Goal: Task Accomplishment & Management: Complete application form

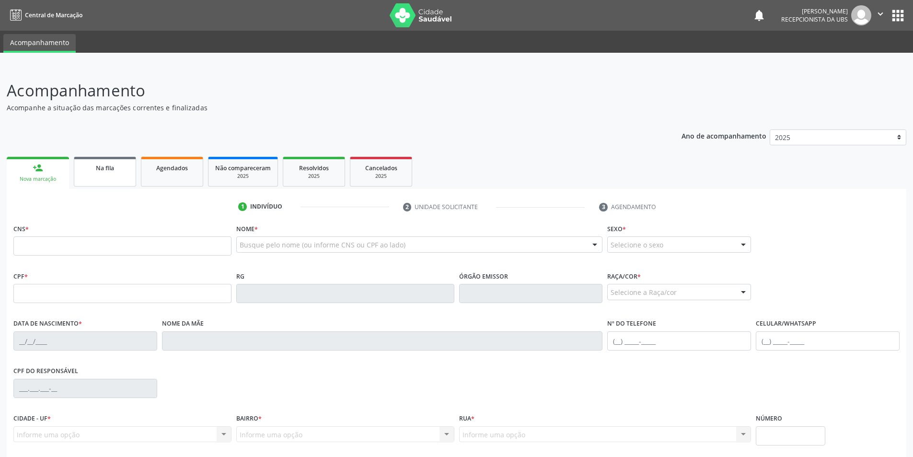
click at [99, 176] on link "Na fila" at bounding box center [105, 172] width 62 height 30
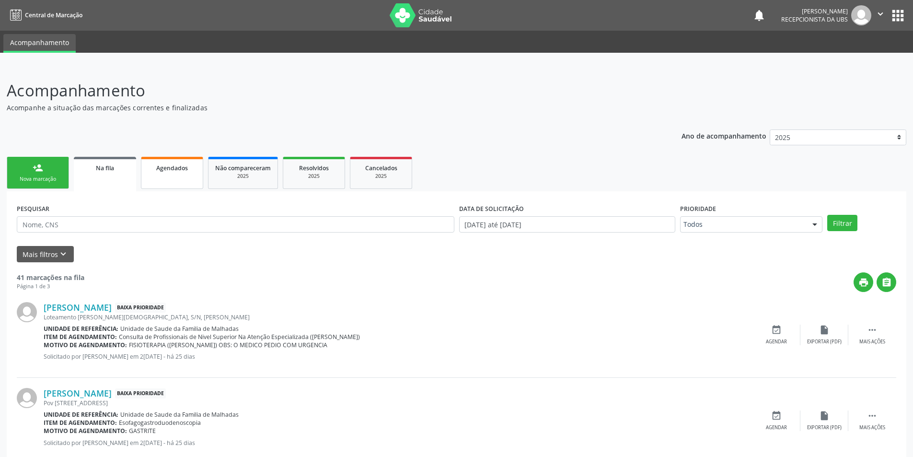
click at [143, 169] on link "Agendados" at bounding box center [172, 173] width 62 height 32
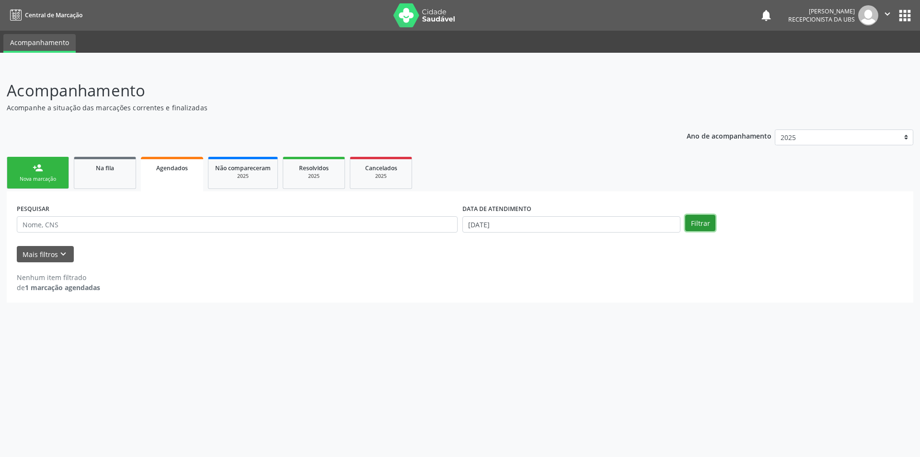
click at [708, 221] on button "Filtrar" at bounding box center [700, 223] width 30 height 16
click at [703, 227] on button "Filtrar" at bounding box center [700, 223] width 30 height 16
click at [562, 231] on input "[DATE]" at bounding box center [571, 224] width 218 height 16
click at [509, 331] on span "19" at bounding box center [511, 330] width 19 height 19
type input "[DATE]"
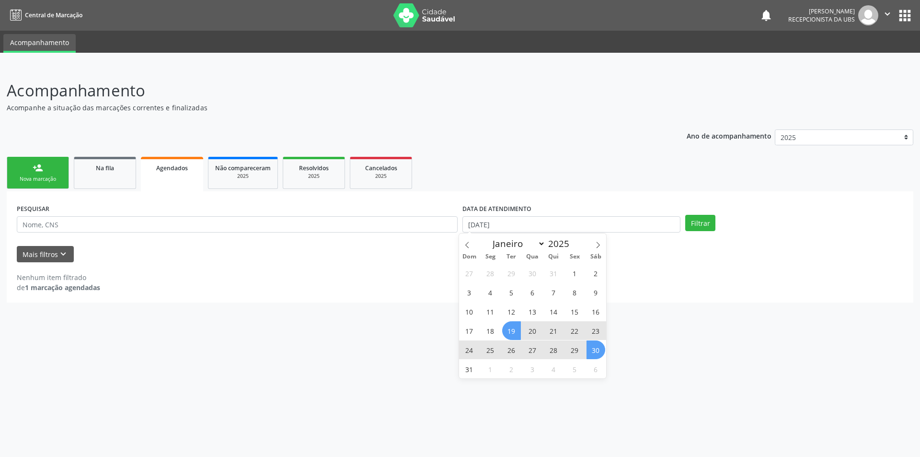
click at [597, 350] on span "30" at bounding box center [596, 349] width 19 height 19
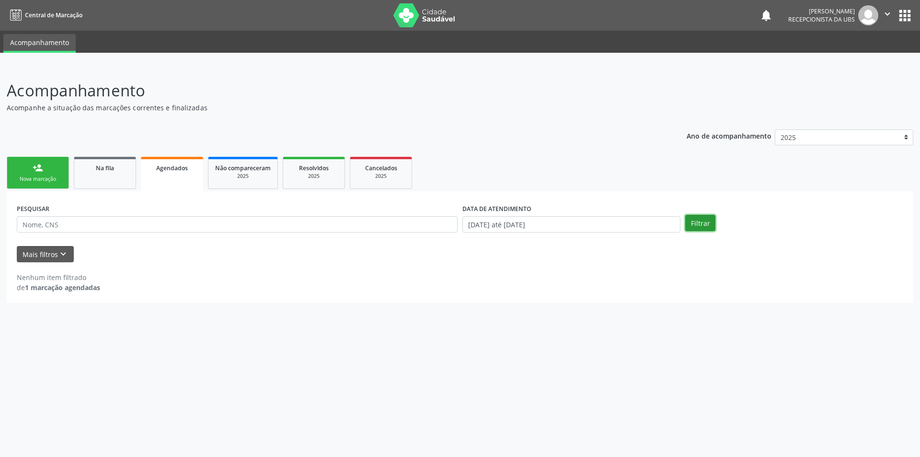
click at [699, 218] on button "Filtrar" at bounding box center [700, 223] width 30 height 16
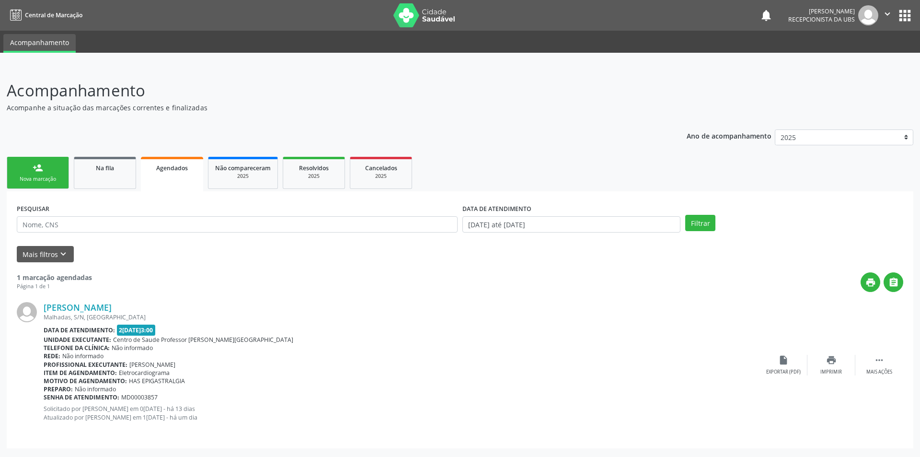
click at [30, 170] on link "person_add Nova marcação" at bounding box center [38, 173] width 62 height 32
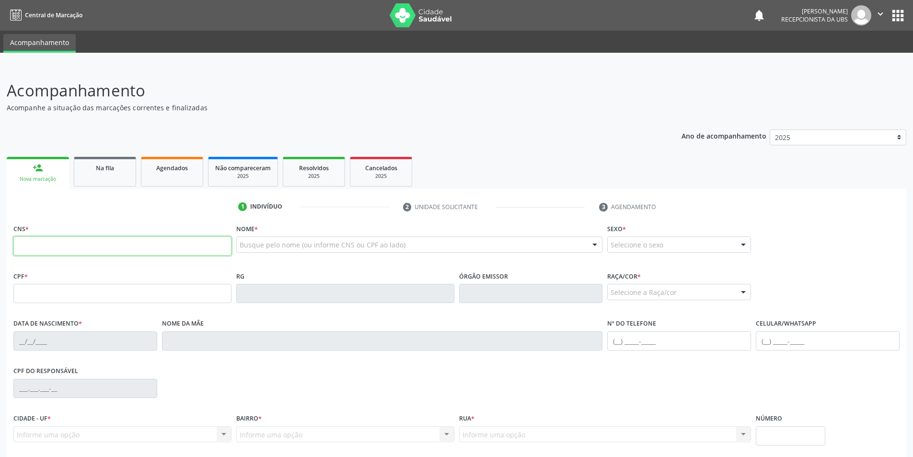
click at [40, 245] on input "text" at bounding box center [122, 245] width 218 height 19
click at [50, 245] on input "text" at bounding box center [122, 245] width 218 height 19
type input "700 9099 5988 9595"
type input "121.186.834-64"
type input "1[DATE]"
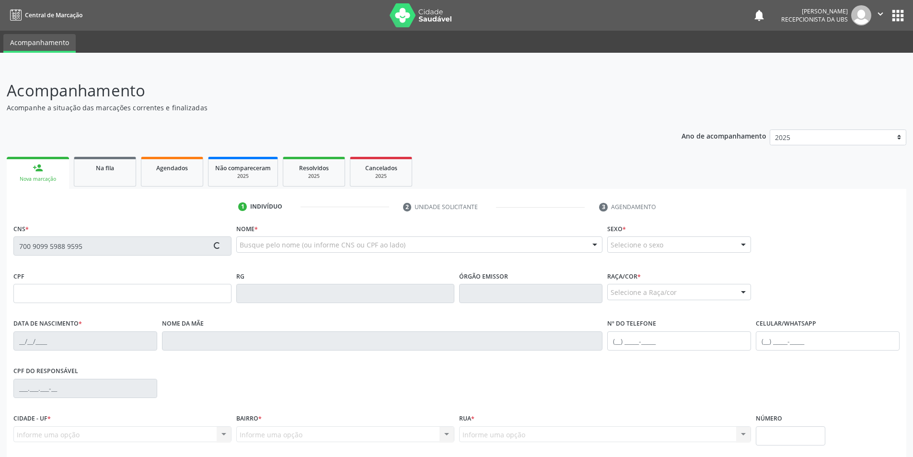
type input "[PERSON_NAME] da Conceicao"
type input "[PHONE_NUMBER]"
type input "S/N"
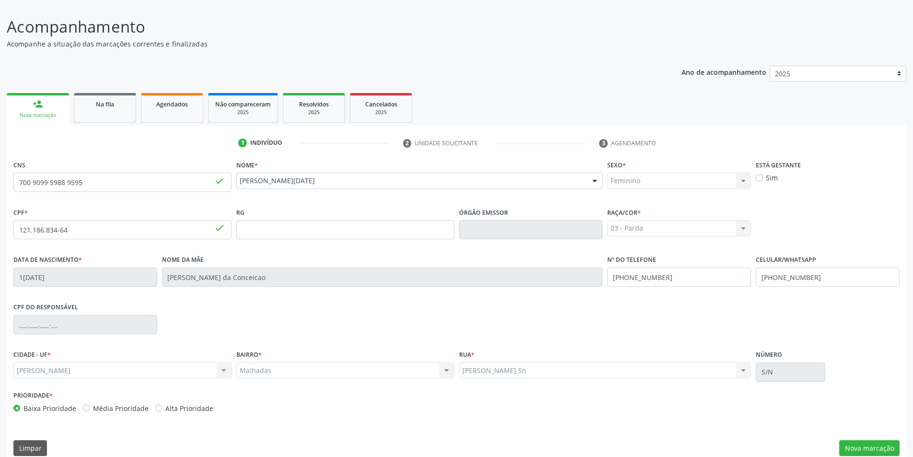
scroll to position [76, 0]
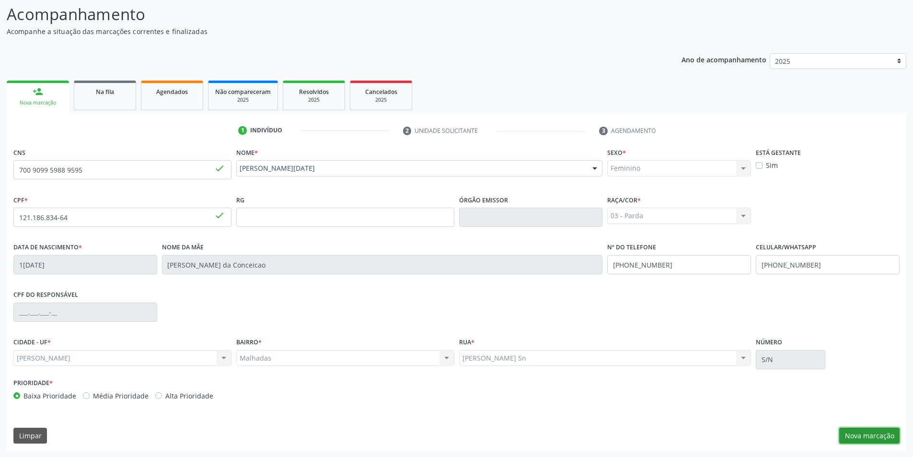
click at [859, 436] on button "Nova marcação" at bounding box center [869, 435] width 60 height 16
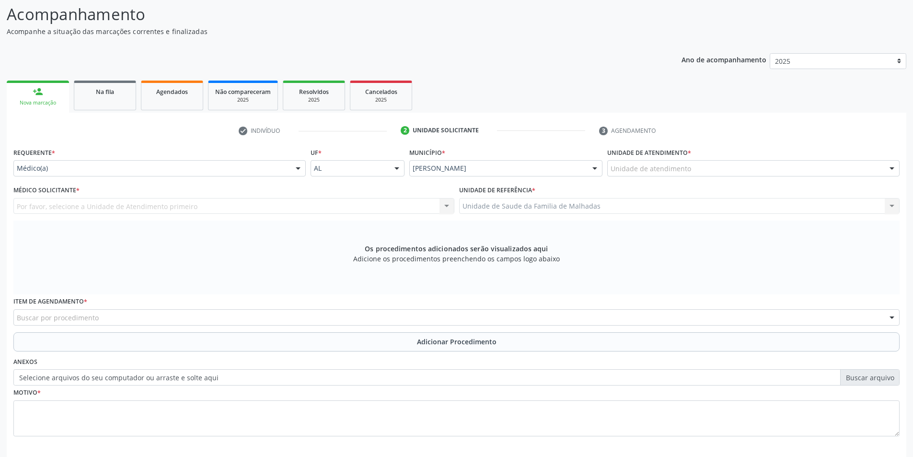
click at [99, 313] on div "Buscar por procedimento" at bounding box center [456, 317] width 886 height 16
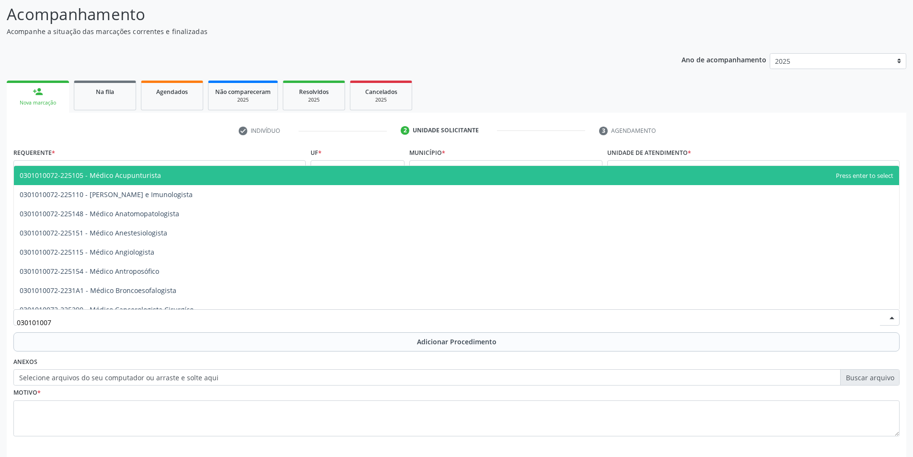
type input "0301010072"
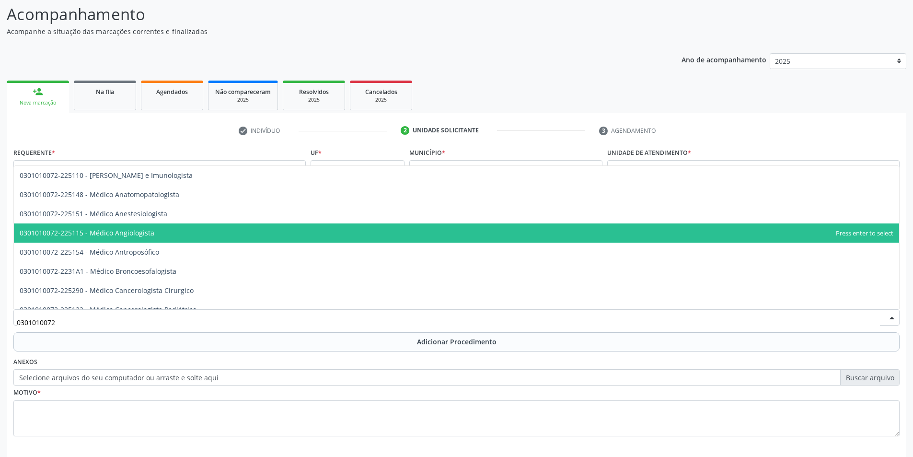
scroll to position [70, 0]
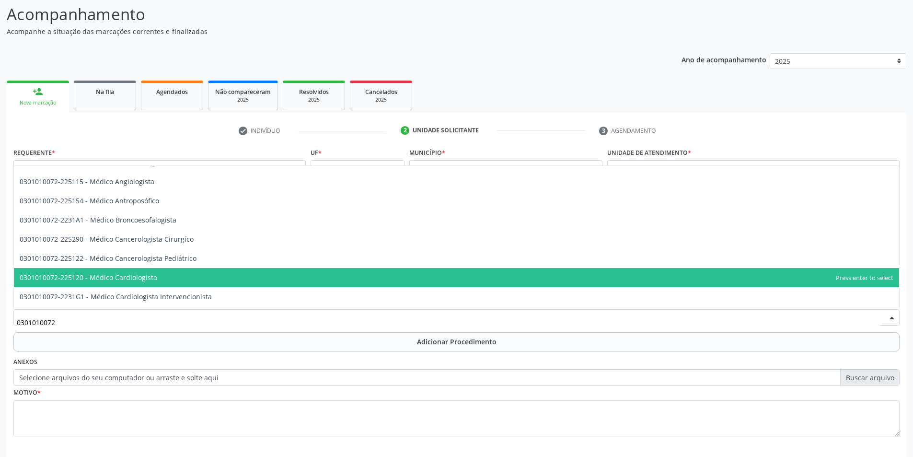
click at [114, 276] on span "0301010072-225120 - Médico Cardiologista" at bounding box center [89, 277] width 138 height 9
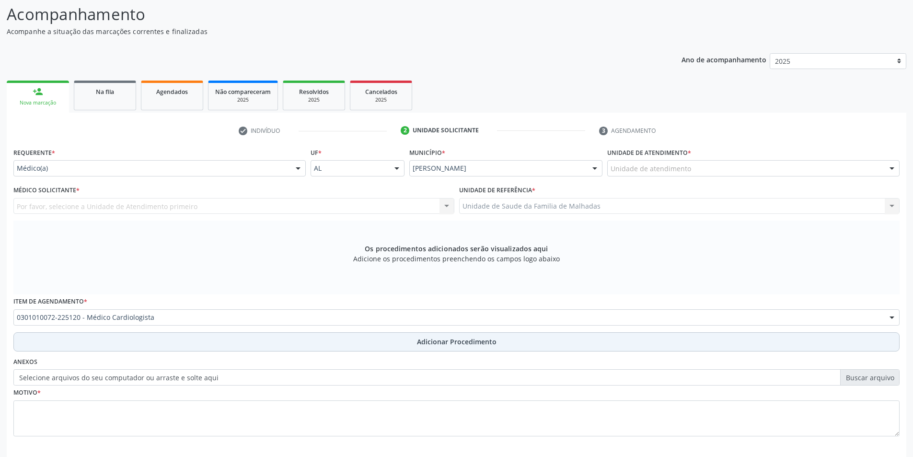
click at [423, 343] on span "Adicionar Procedimento" at bounding box center [457, 341] width 80 height 10
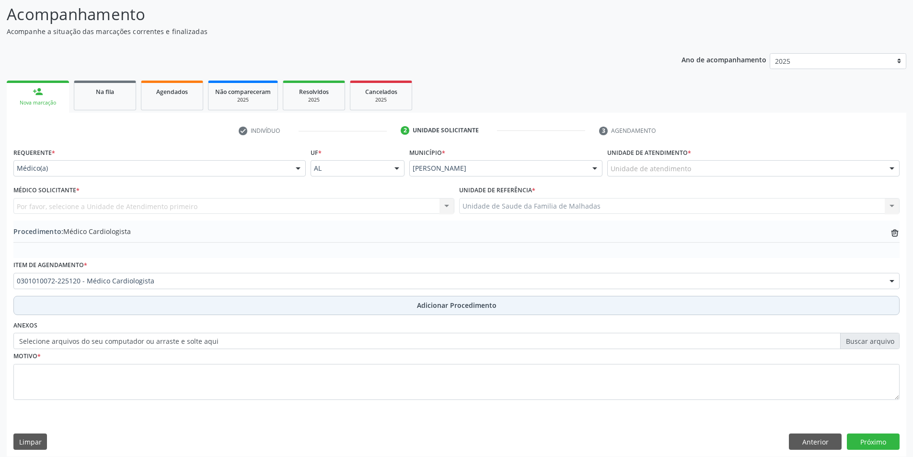
click at [434, 305] on span "Adicionar Procedimento" at bounding box center [457, 305] width 80 height 10
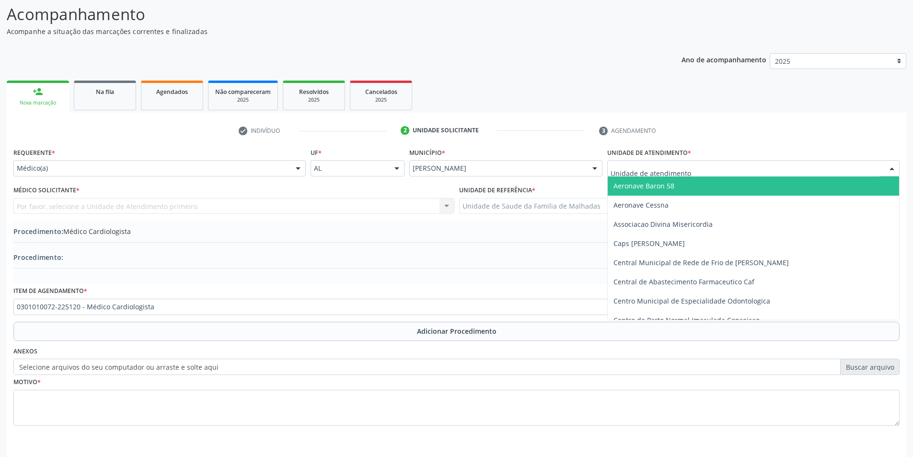
click at [895, 165] on div at bounding box center [892, 169] width 14 height 16
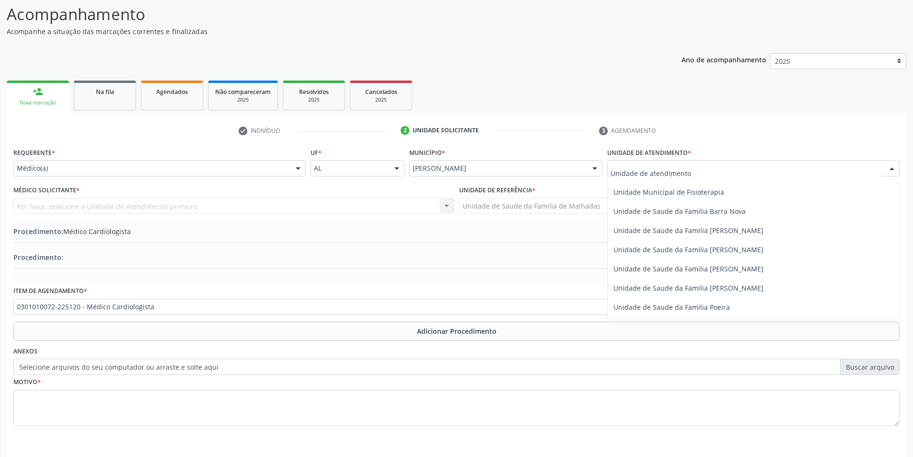
scroll to position [511, 0]
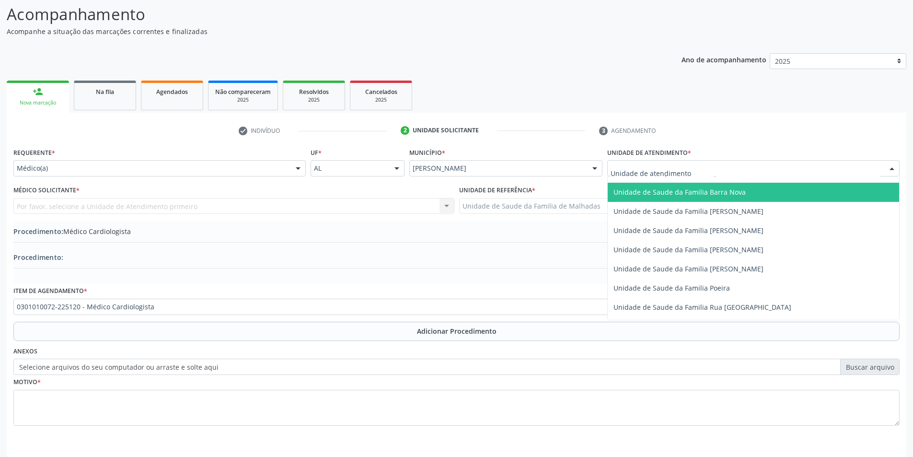
click at [752, 196] on span "Unidade de Saude da Familia Barra Nova" at bounding box center [753, 192] width 291 height 19
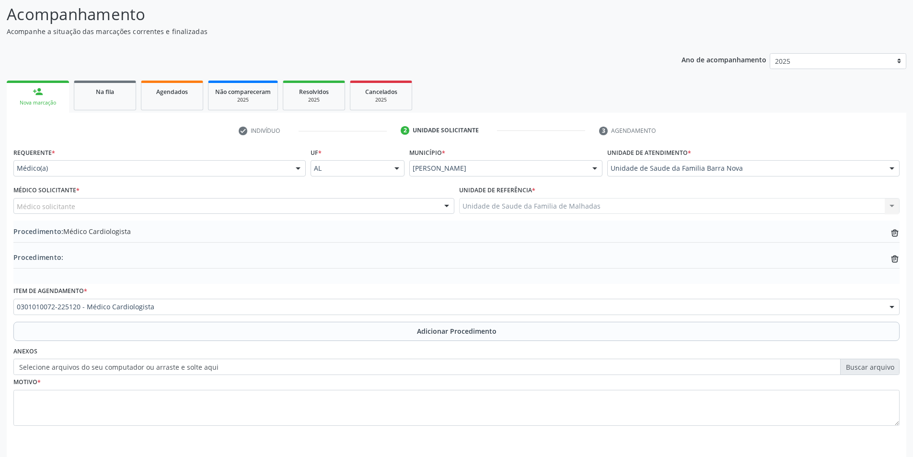
click at [450, 206] on div at bounding box center [446, 206] width 14 height 16
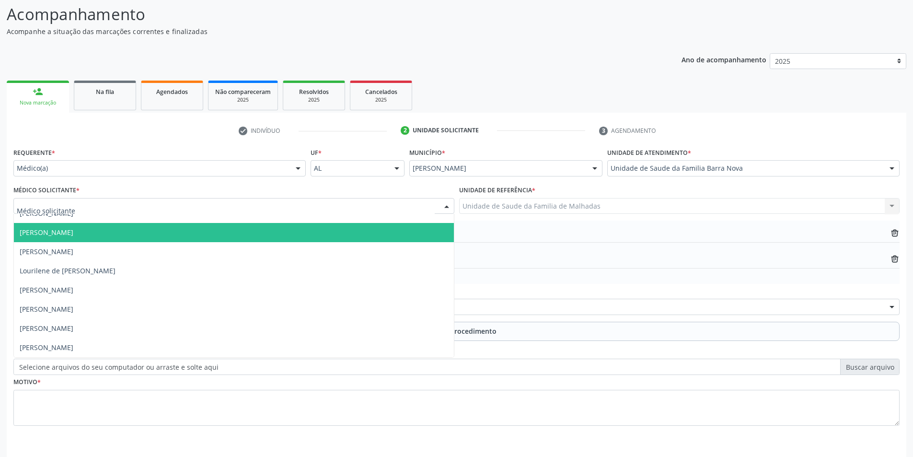
scroll to position [0, 0]
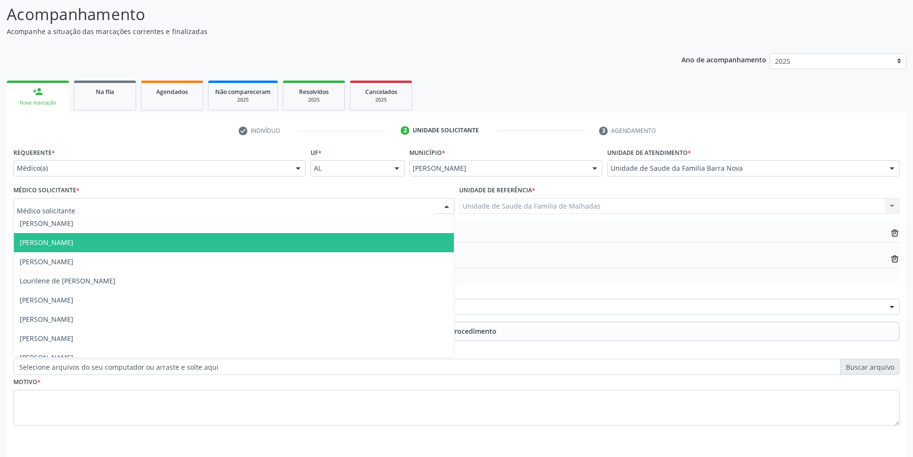
click at [892, 167] on div at bounding box center [892, 169] width 14 height 16
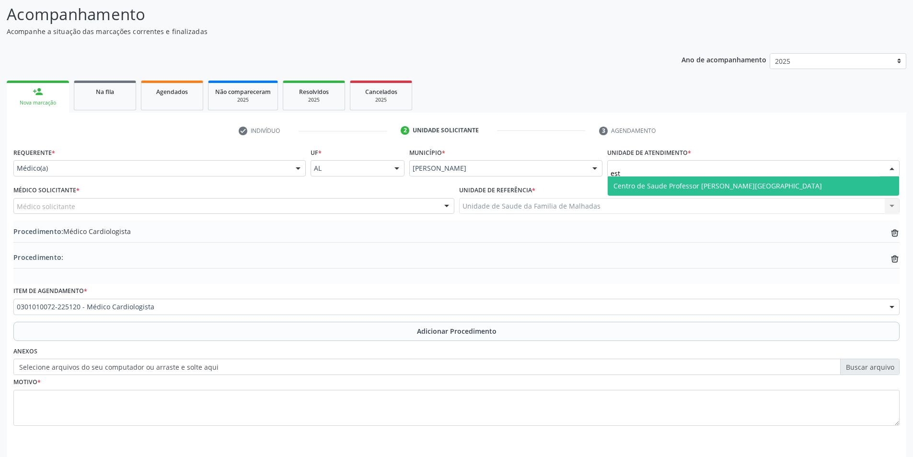
type input "esta"
click at [708, 185] on span "Centro de Saude Professor [PERSON_NAME][GEOGRAPHIC_DATA]" at bounding box center [717, 185] width 208 height 9
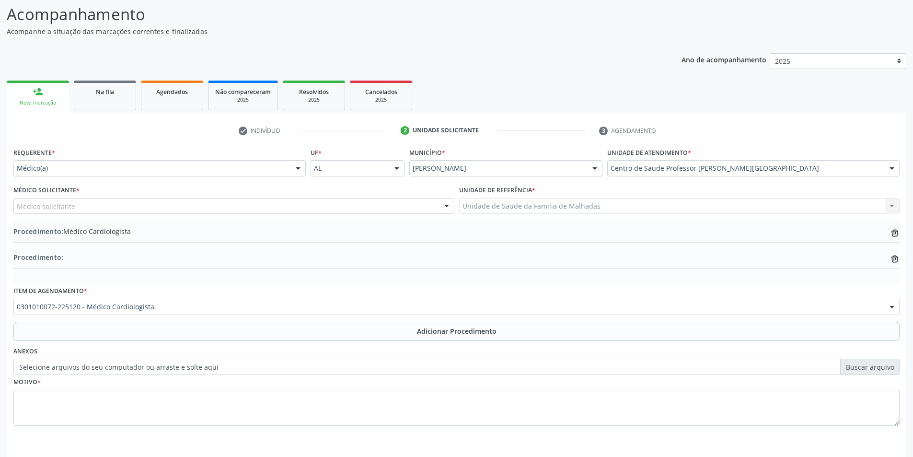
click at [447, 206] on div at bounding box center [446, 206] width 14 height 16
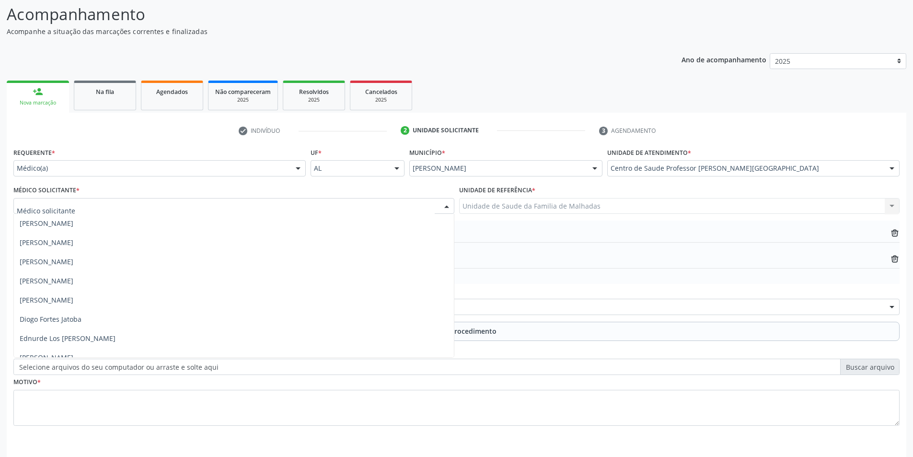
scroll to position [211, 0]
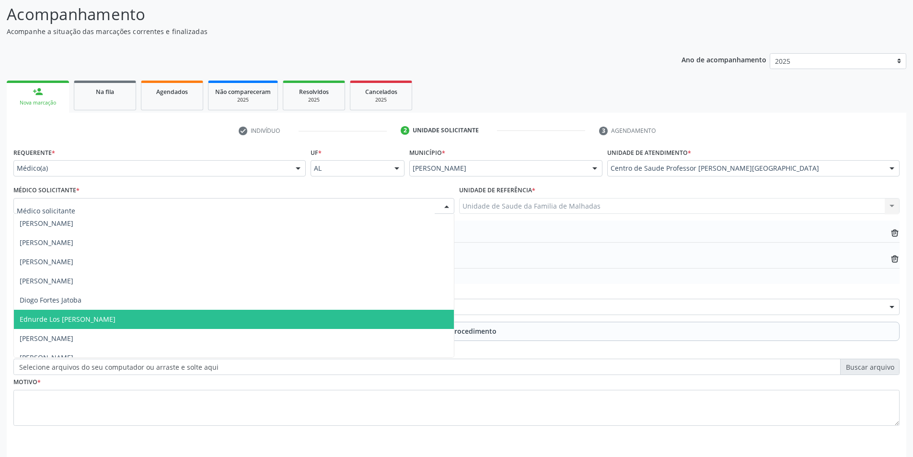
click at [113, 317] on span "Ednurde Los [PERSON_NAME]" at bounding box center [234, 319] width 440 height 19
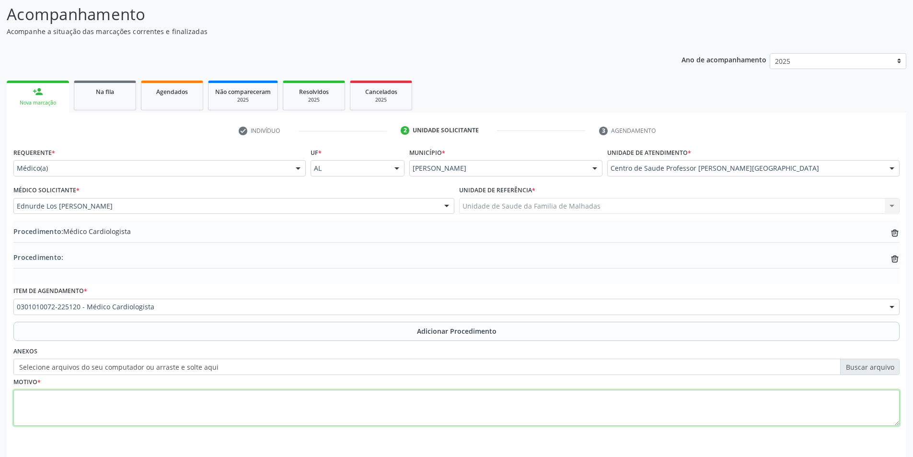
click at [80, 401] on textarea at bounding box center [456, 408] width 886 height 36
type textarea "p"
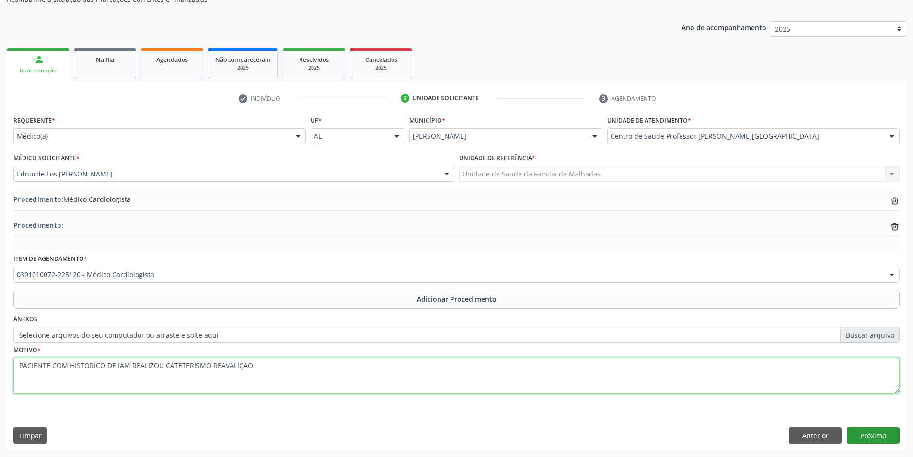
type textarea "PACIENTE COM HISTORICO DE IAM REALIZOU CATETERISMO REAVALIÇAO"
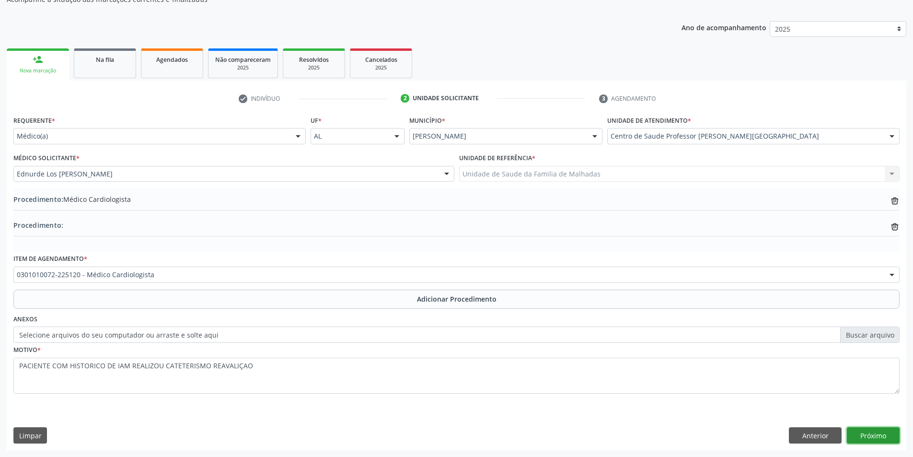
click at [882, 436] on button "Próximo" at bounding box center [873, 435] width 53 height 16
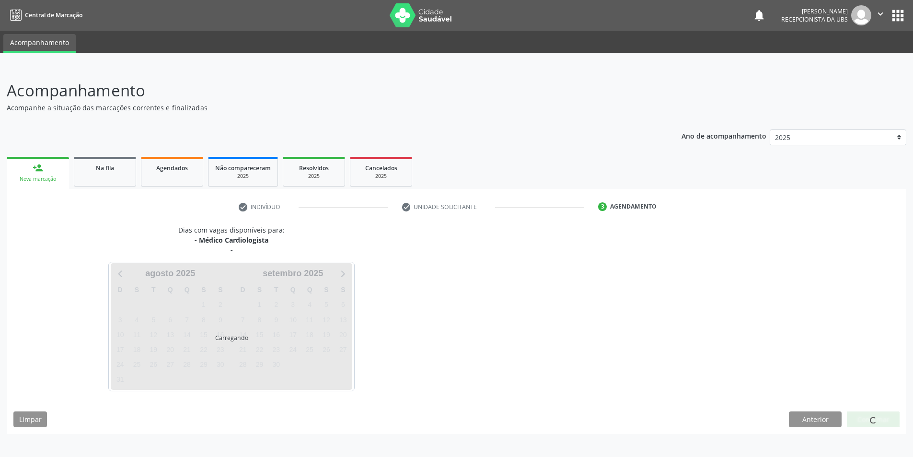
scroll to position [0, 0]
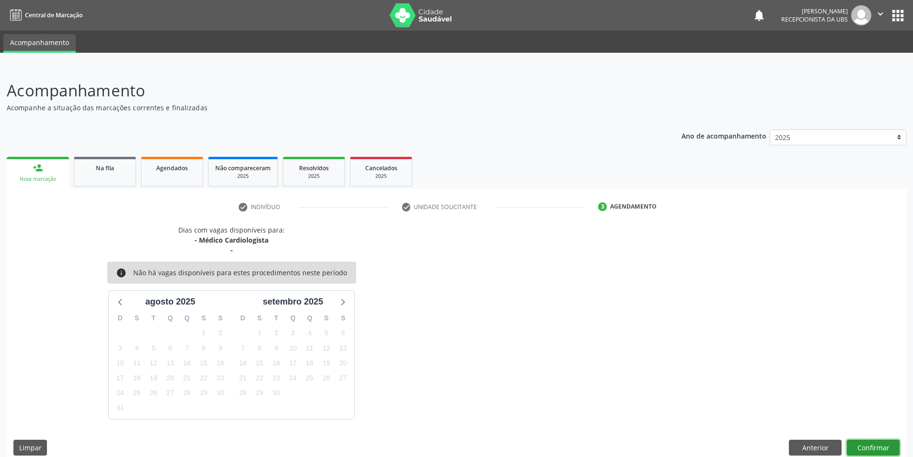
click at [882, 445] on button "Confirmar" at bounding box center [873, 447] width 53 height 16
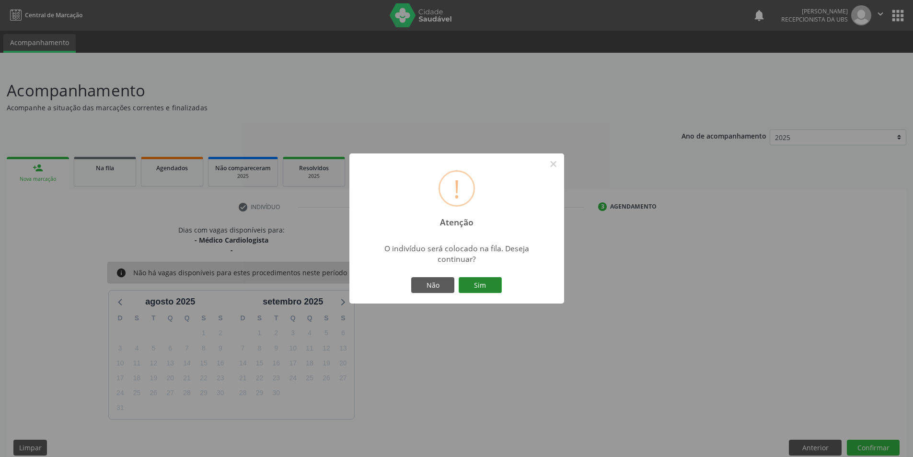
click at [492, 278] on button "Sim" at bounding box center [480, 285] width 43 height 16
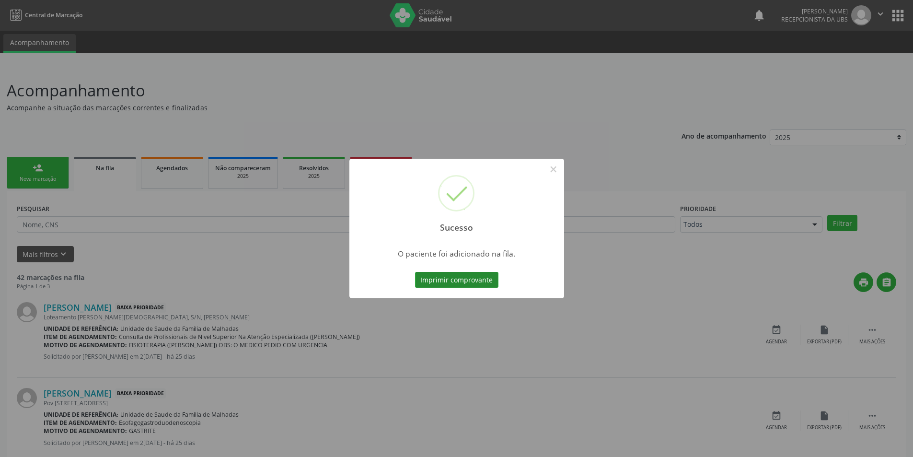
click at [492, 278] on button "Imprimir comprovante" at bounding box center [456, 280] width 83 height 16
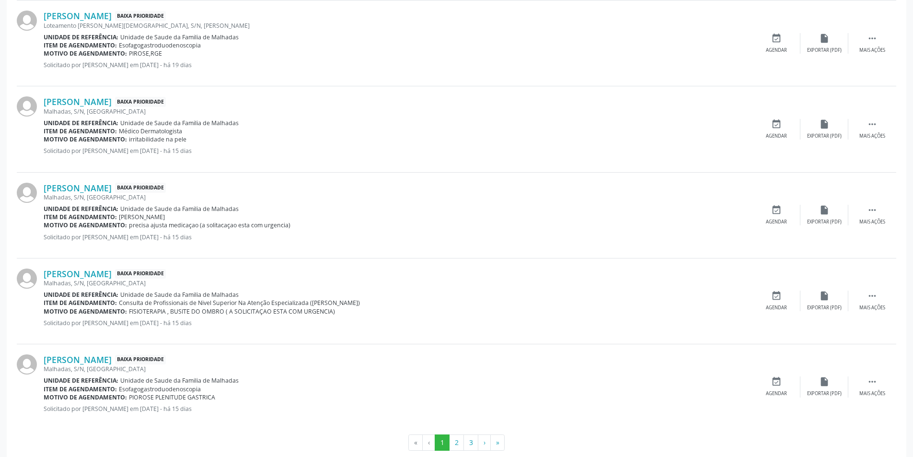
scroll to position [1167, 0]
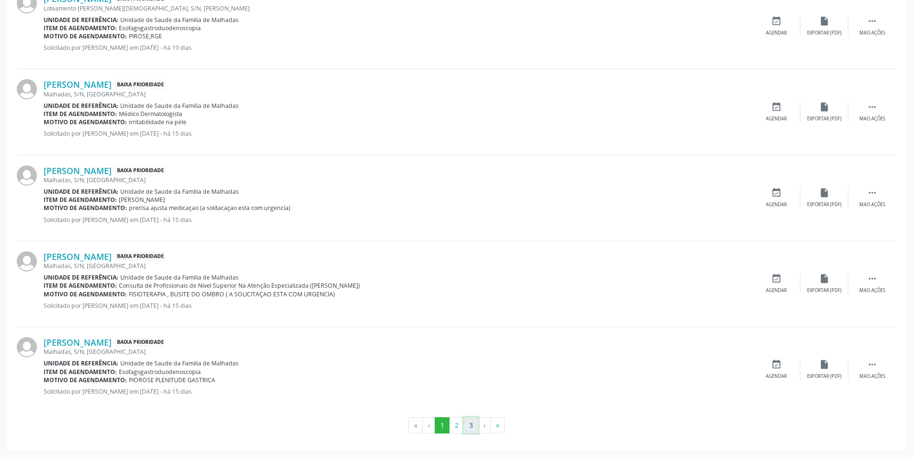
click at [467, 426] on button "3" at bounding box center [470, 425] width 15 height 16
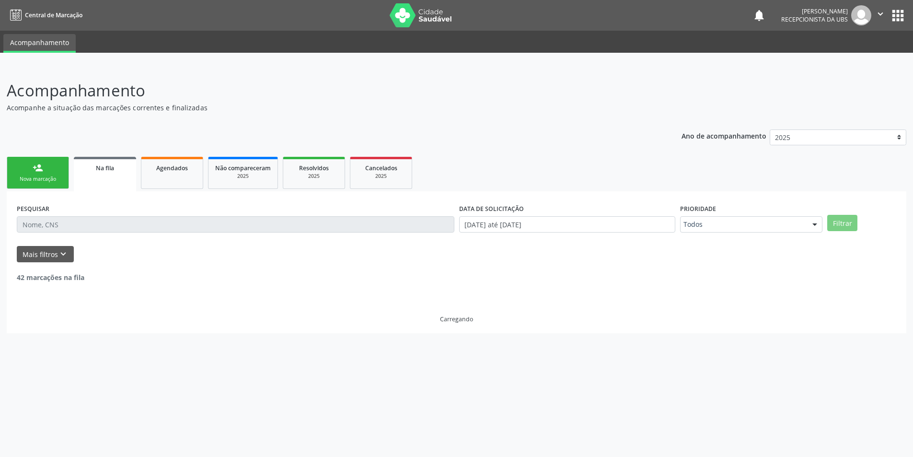
scroll to position [0, 0]
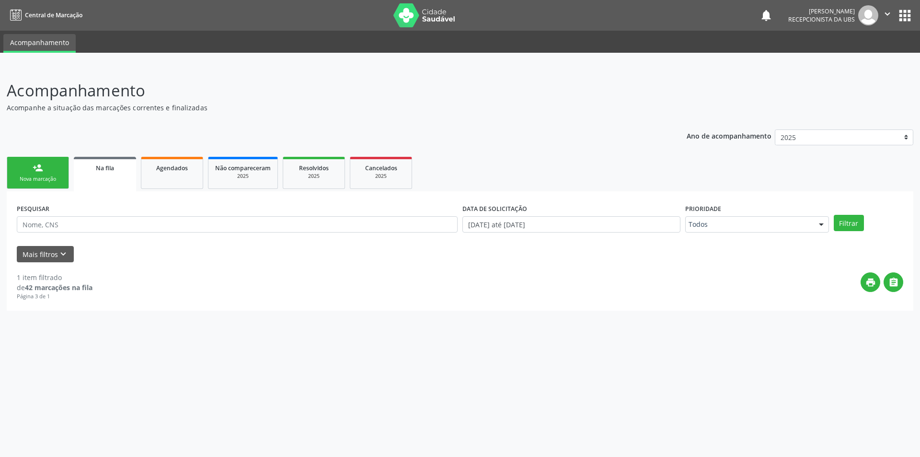
click at [108, 165] on span "Na fila" at bounding box center [105, 168] width 18 height 8
click at [103, 174] on link "Na fila" at bounding box center [105, 174] width 62 height 35
click at [26, 170] on link "person_add Nova marcação" at bounding box center [38, 173] width 62 height 32
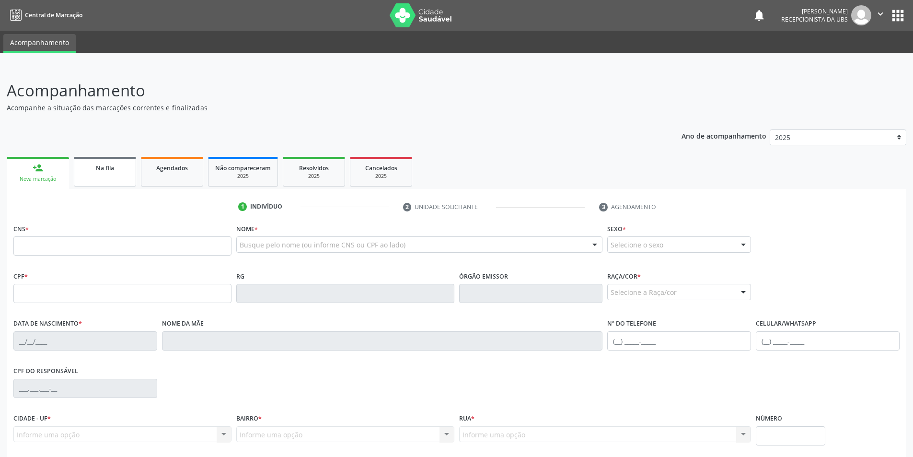
click at [122, 169] on div "Na fila" at bounding box center [105, 167] width 48 height 10
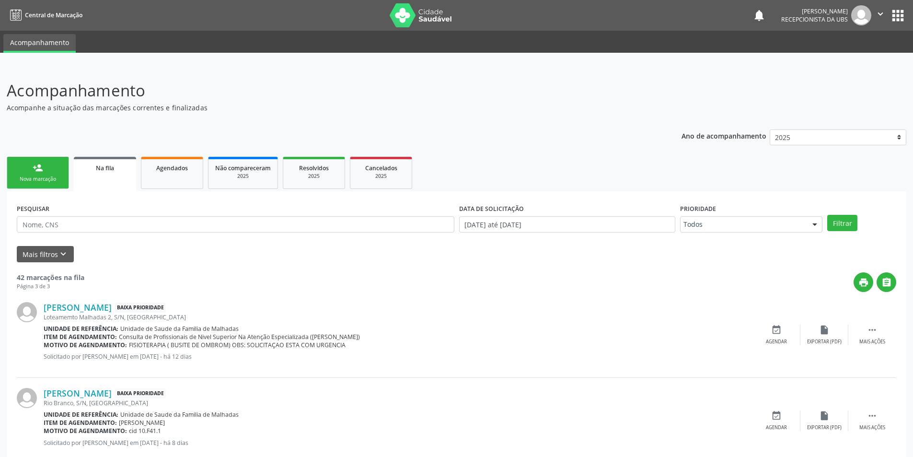
click at [50, 157] on link "person_add Nova marcação" at bounding box center [38, 173] width 62 height 32
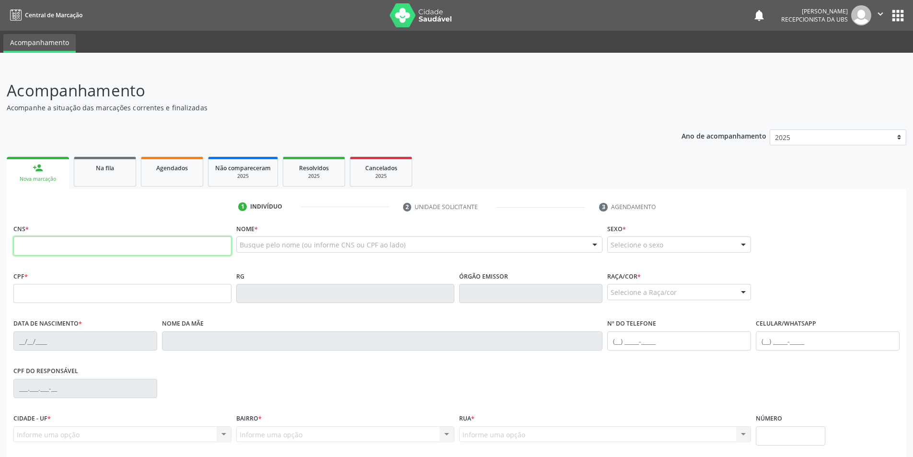
click at [66, 246] on input "text" at bounding box center [122, 245] width 218 height 19
type input "700 9099 5988 9595"
type input "121.186.834-64"
type input "1[DATE]"
type input "[PERSON_NAME] da Conceicao"
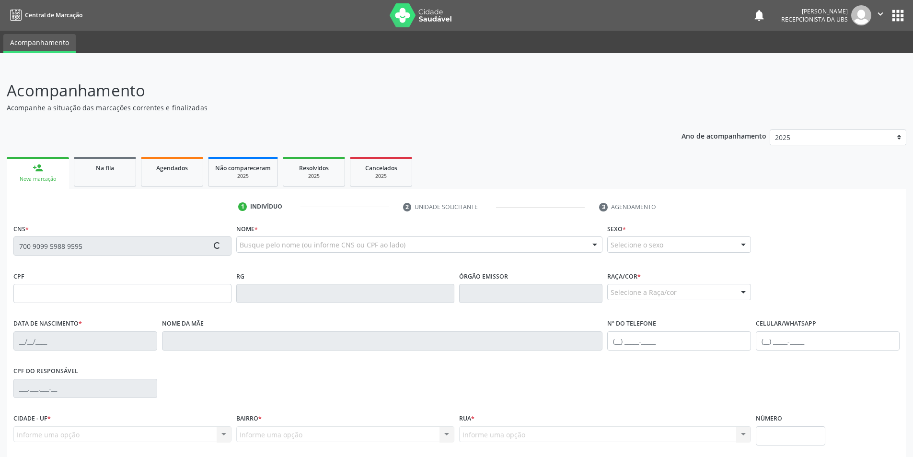
type input "[PHONE_NUMBER]"
type input "S/N"
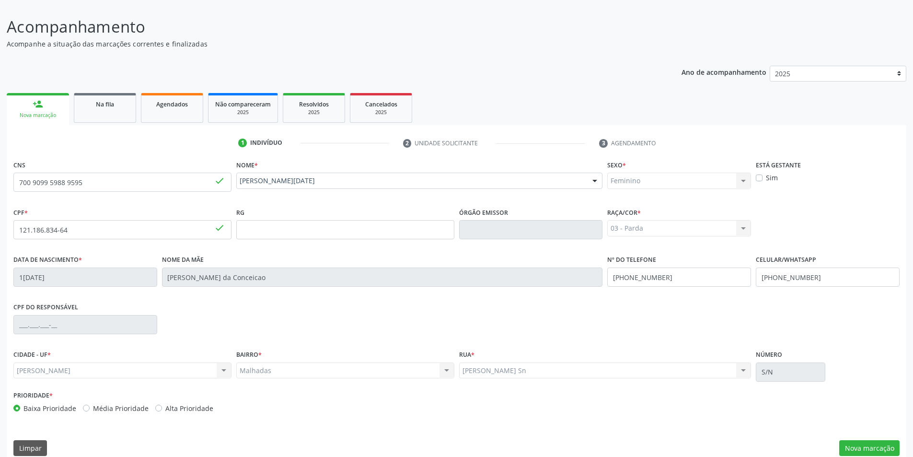
scroll to position [76, 0]
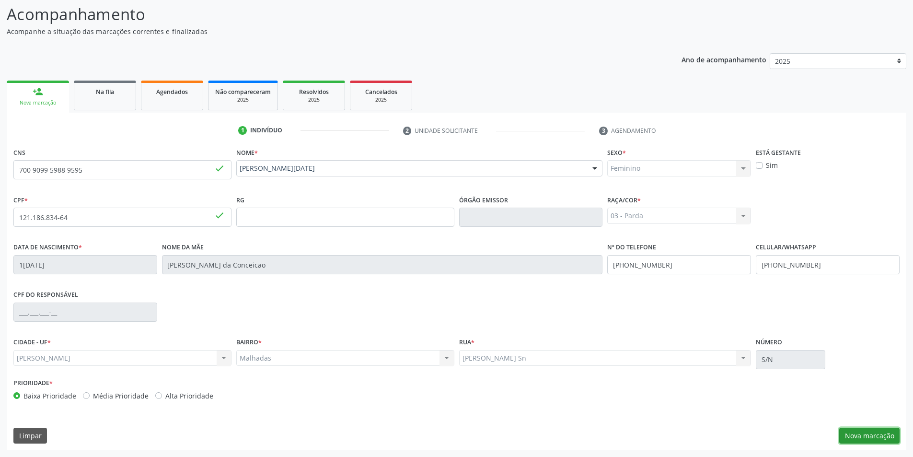
click at [886, 436] on button "Nova marcação" at bounding box center [869, 435] width 60 height 16
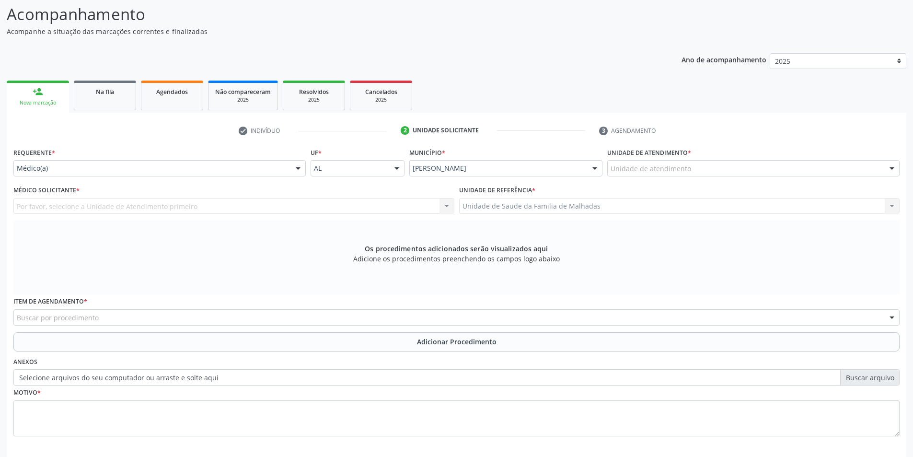
click at [892, 166] on div at bounding box center [892, 169] width 14 height 16
type input "EST"
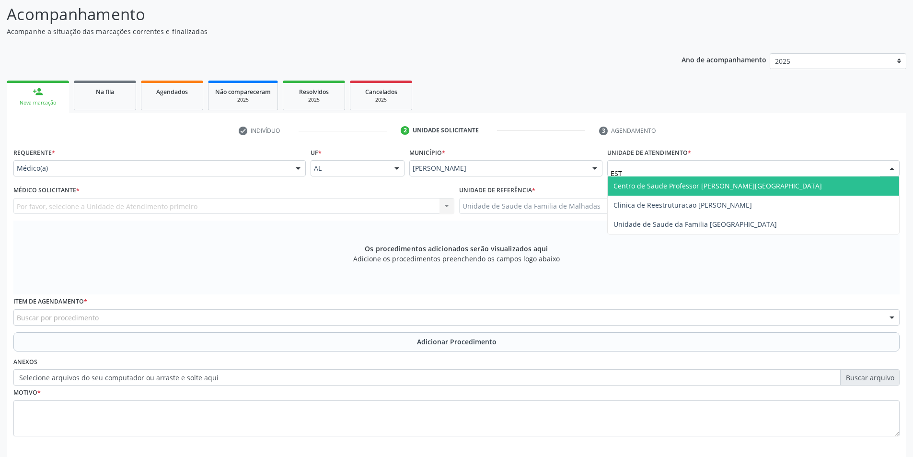
click at [783, 183] on span "Centro de Saude Professor [PERSON_NAME][GEOGRAPHIC_DATA]" at bounding box center [753, 185] width 291 height 19
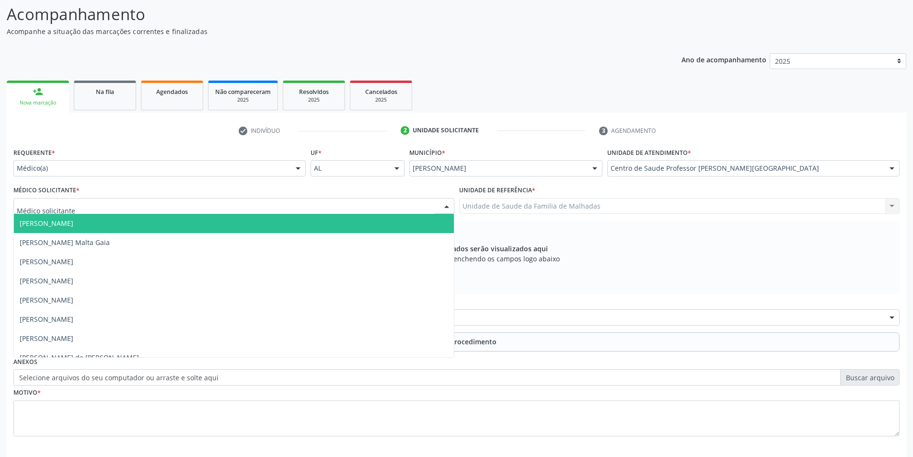
click at [449, 209] on div at bounding box center [446, 206] width 14 height 16
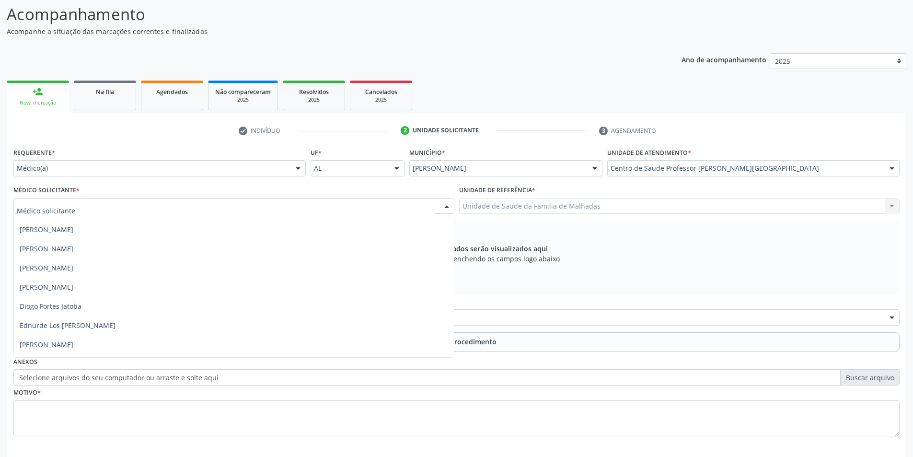
scroll to position [243, 0]
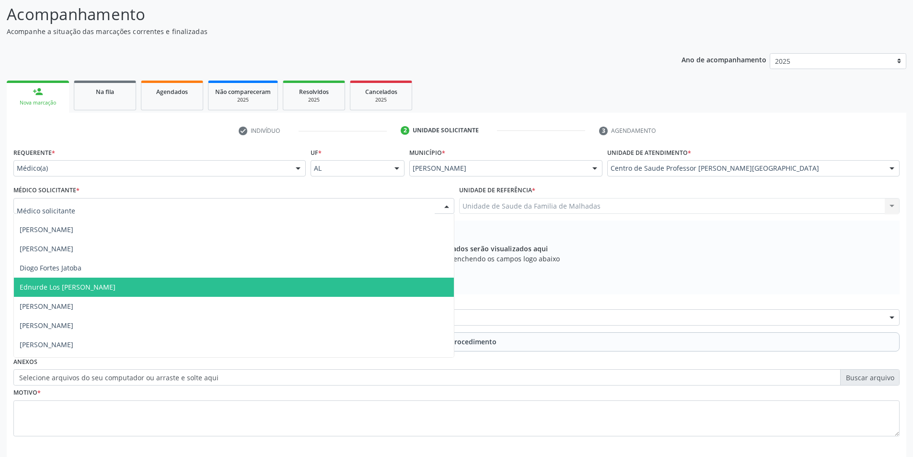
click at [74, 286] on span "Ednurde Los [PERSON_NAME]" at bounding box center [68, 286] width 96 height 9
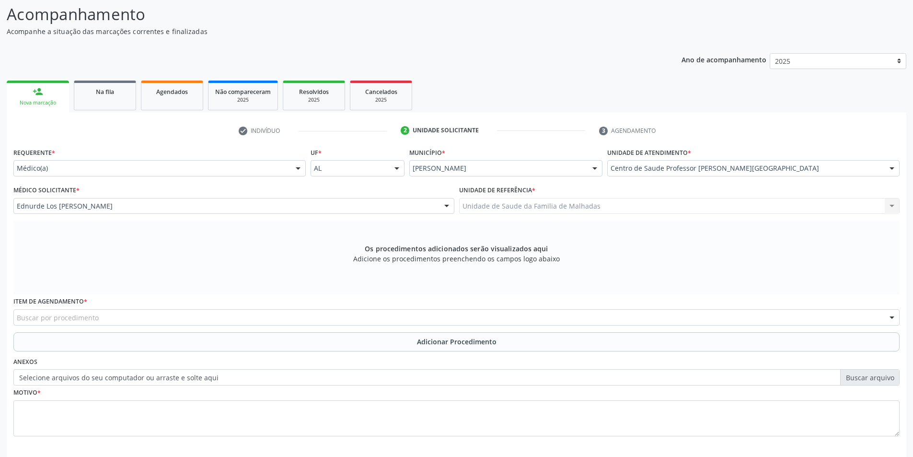
click at [199, 315] on div "Buscar por procedimento" at bounding box center [456, 317] width 886 height 16
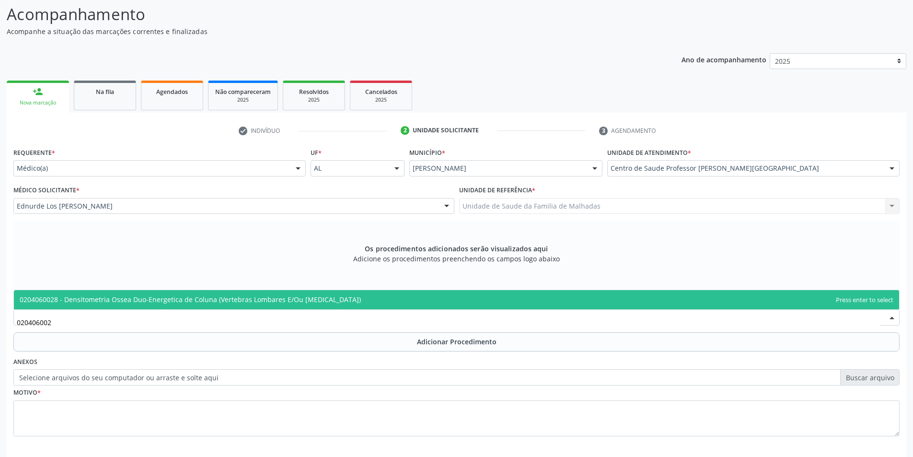
type input "0204060028"
click at [165, 299] on span "0204060028 - Densitometria Ossea Duo-Energetica de Coluna (Vertebras Lombares E…" at bounding box center [190, 299] width 341 height 9
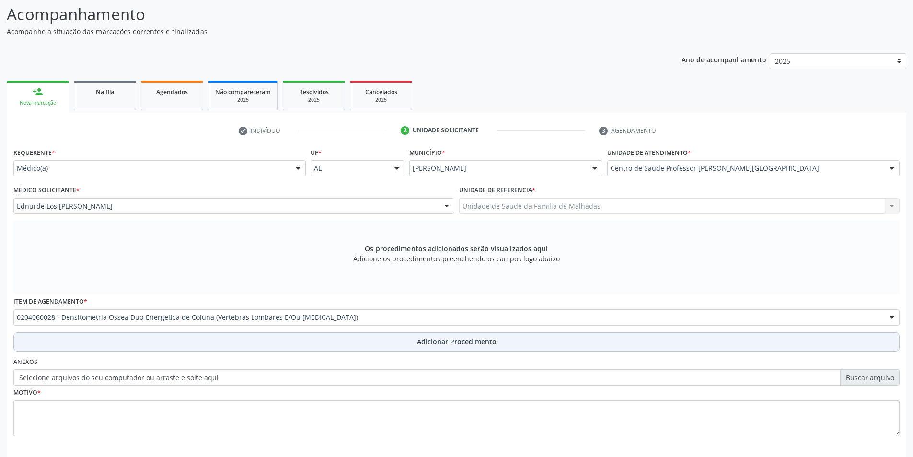
click at [436, 349] on button "Adicionar Procedimento" at bounding box center [456, 341] width 886 height 19
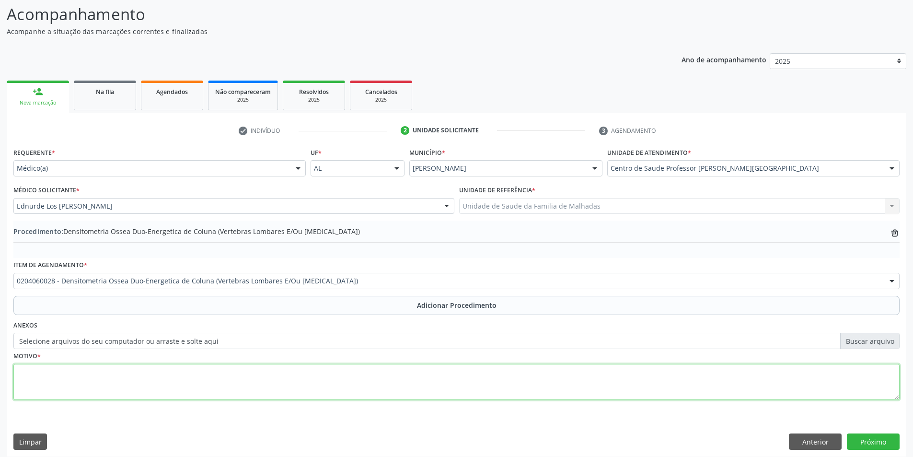
click at [30, 391] on textarea at bounding box center [456, 382] width 886 height 36
